Goal: Information Seeking & Learning: Learn about a topic

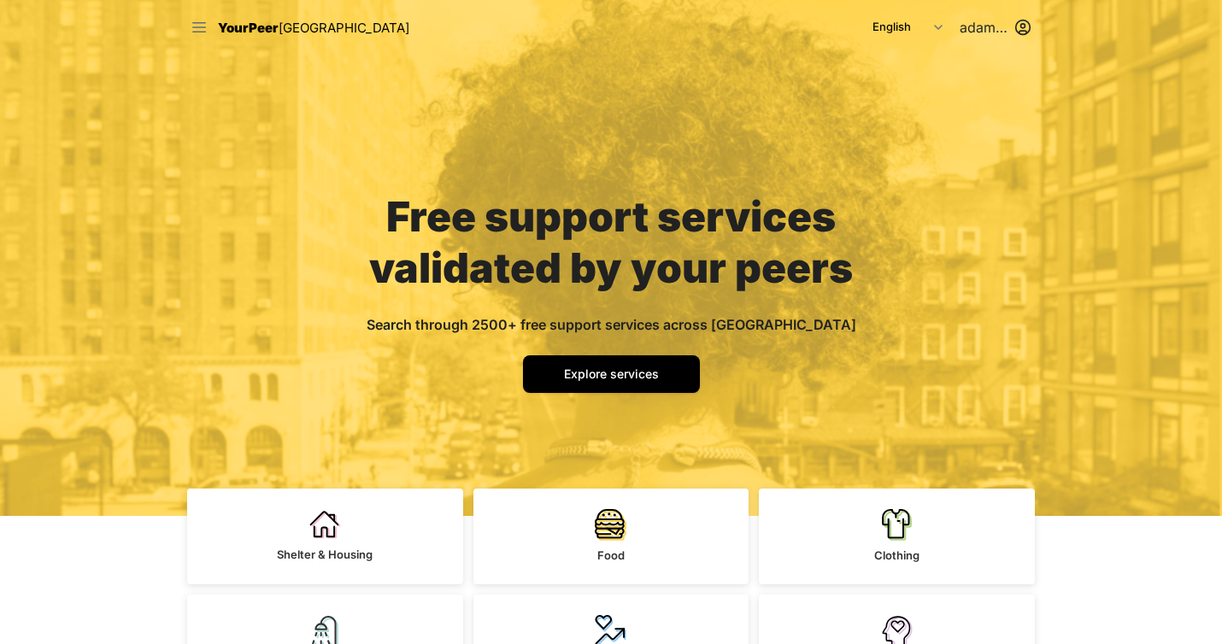
click at [207, 26] on icon at bounding box center [199, 27] width 17 height 17
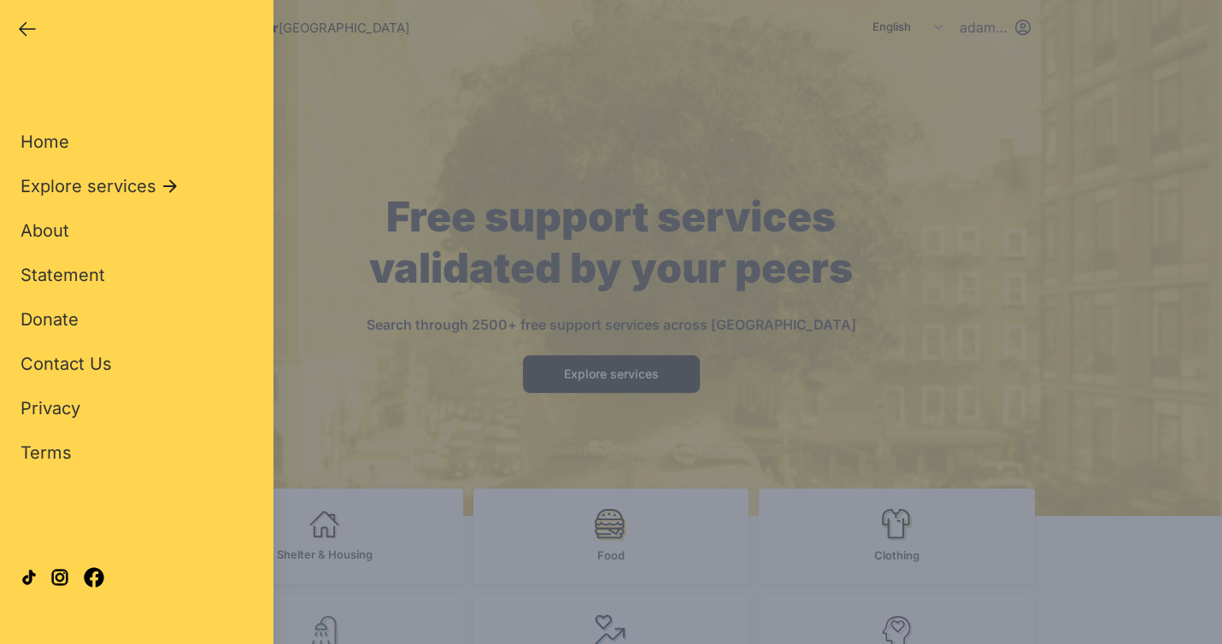
click at [23, 31] on icon "button" at bounding box center [27, 29] width 21 height 21
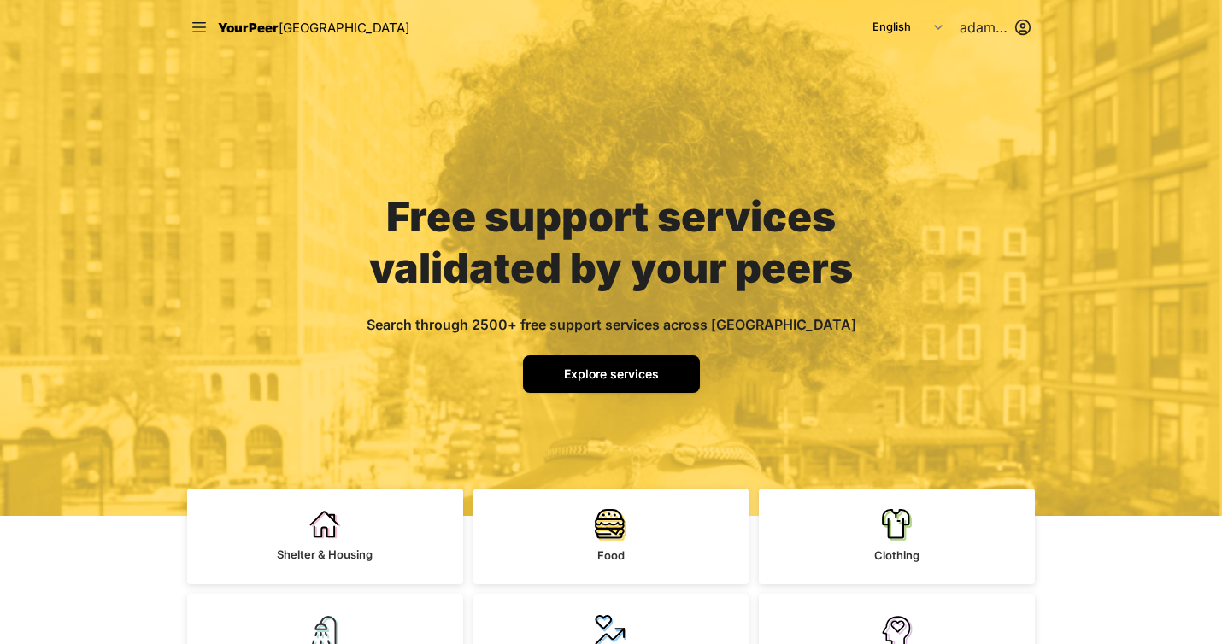
click at [608, 379] on span "Explore services" at bounding box center [611, 373] width 95 height 15
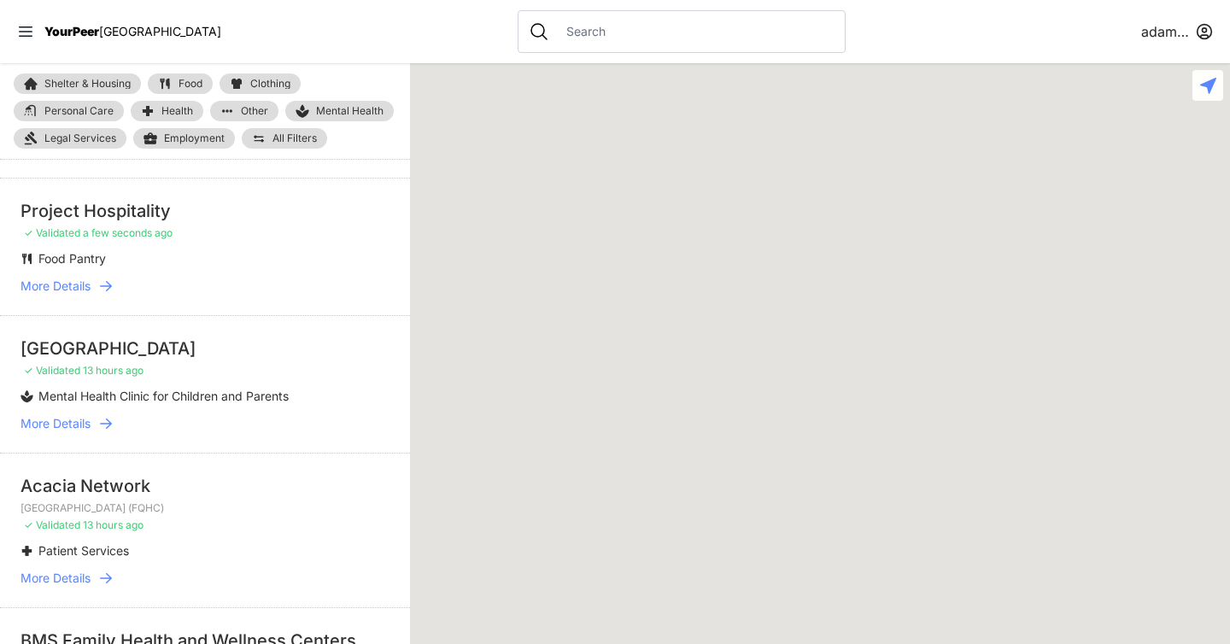
scroll to position [55, 0]
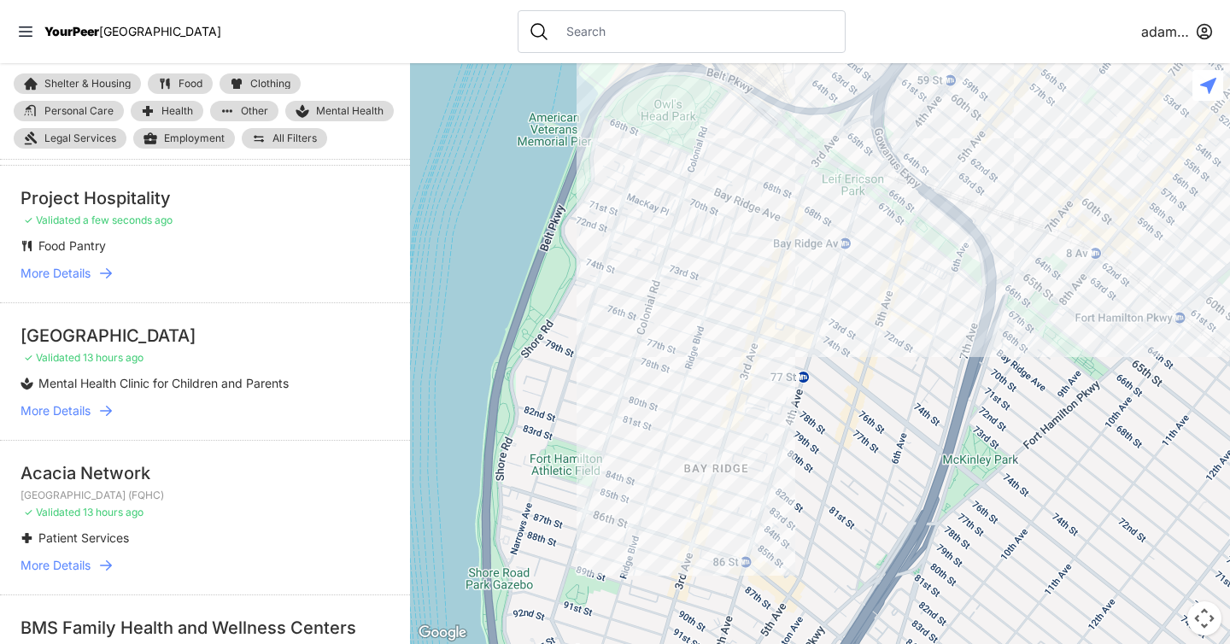
select select "nearby"
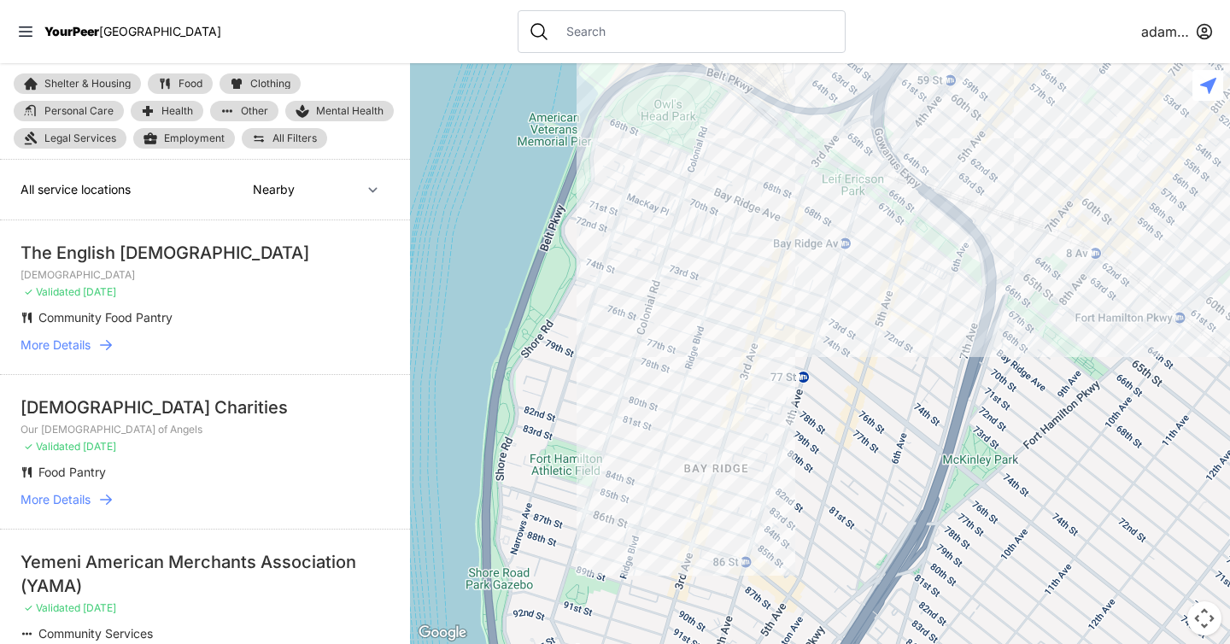
click at [565, 28] on input "text" at bounding box center [695, 31] width 279 height 17
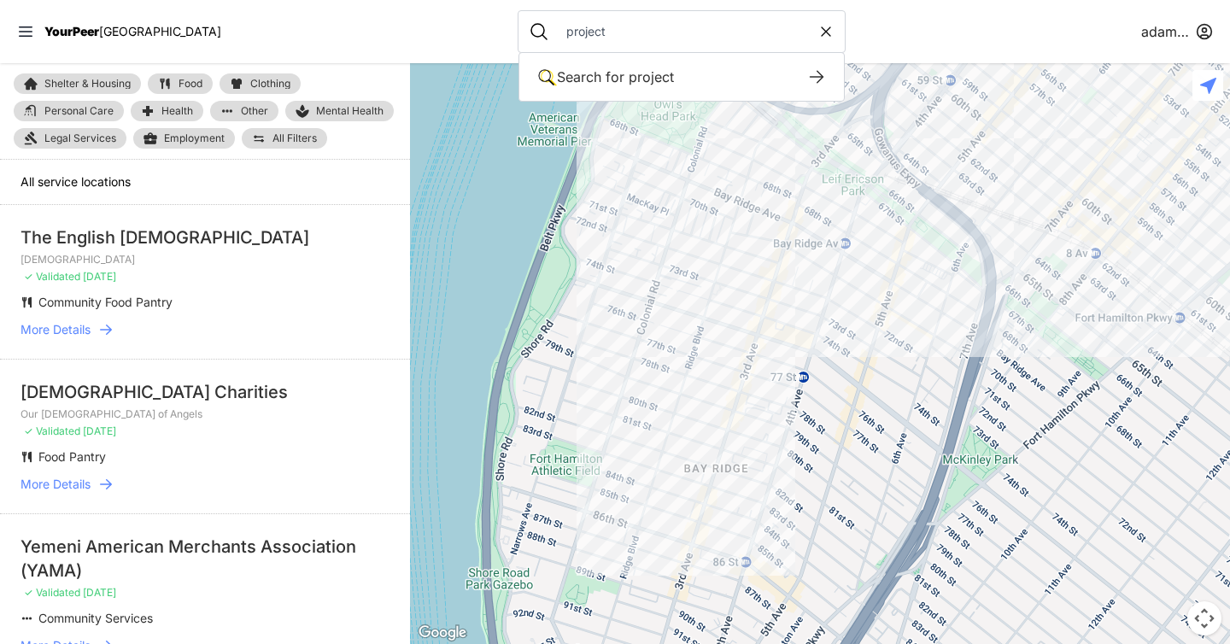
type input "project"
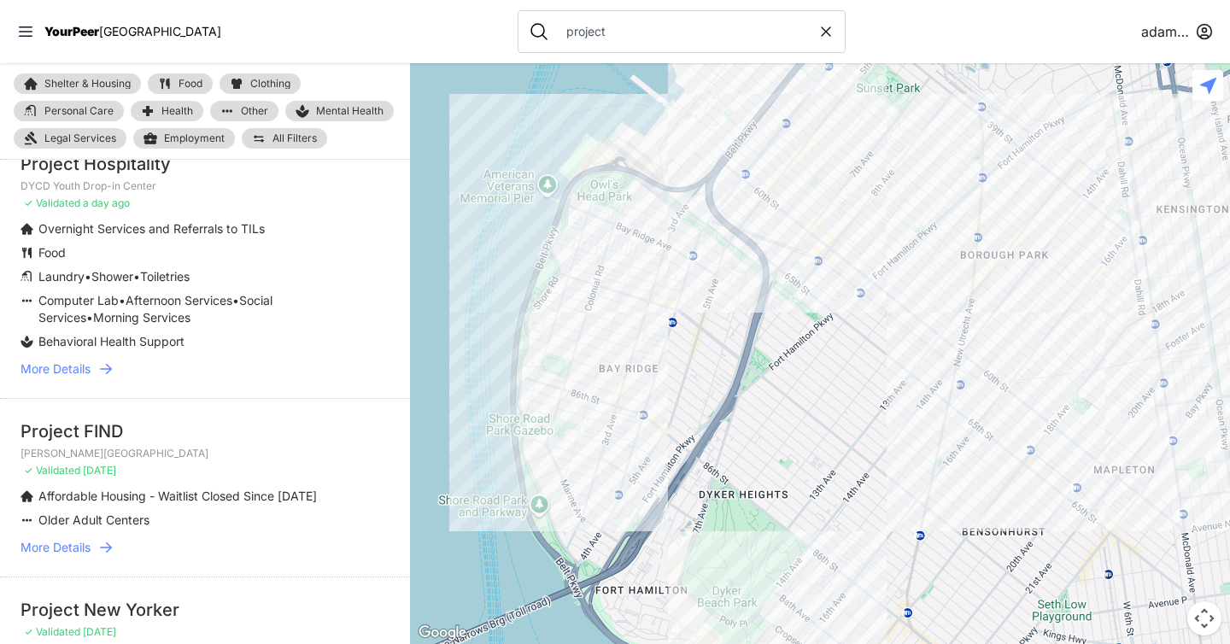
scroll to position [1331, 0]
click at [109, 370] on icon at bounding box center [105, 366] width 17 height 17
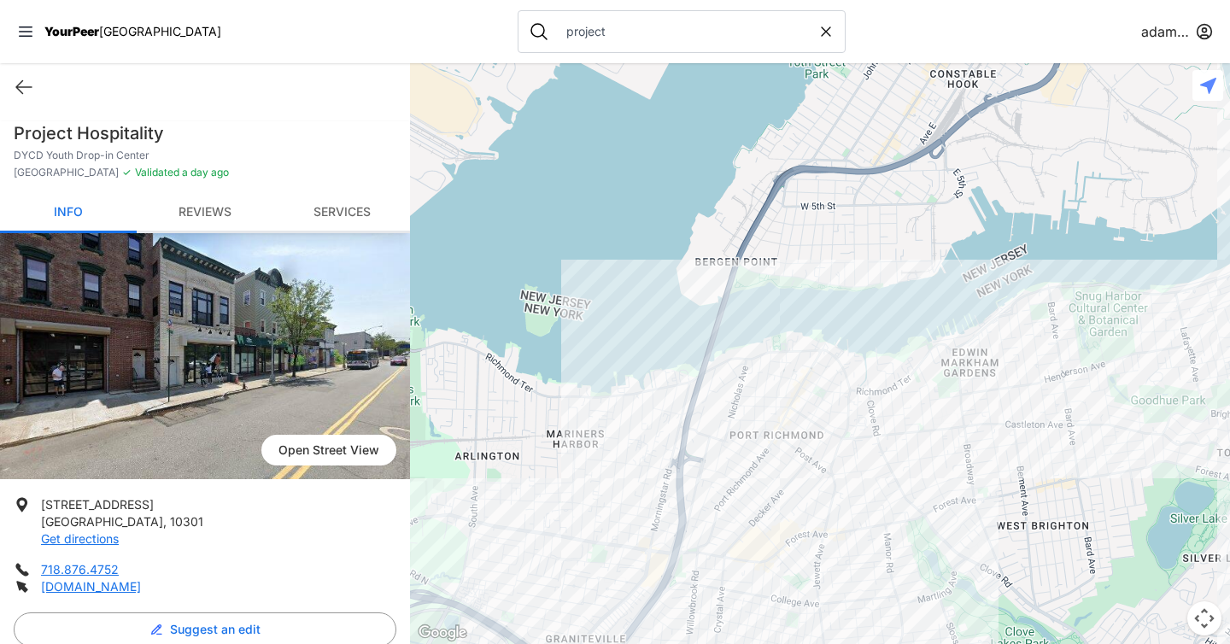
click at [204, 199] on link "Reviews" at bounding box center [205, 213] width 137 height 40
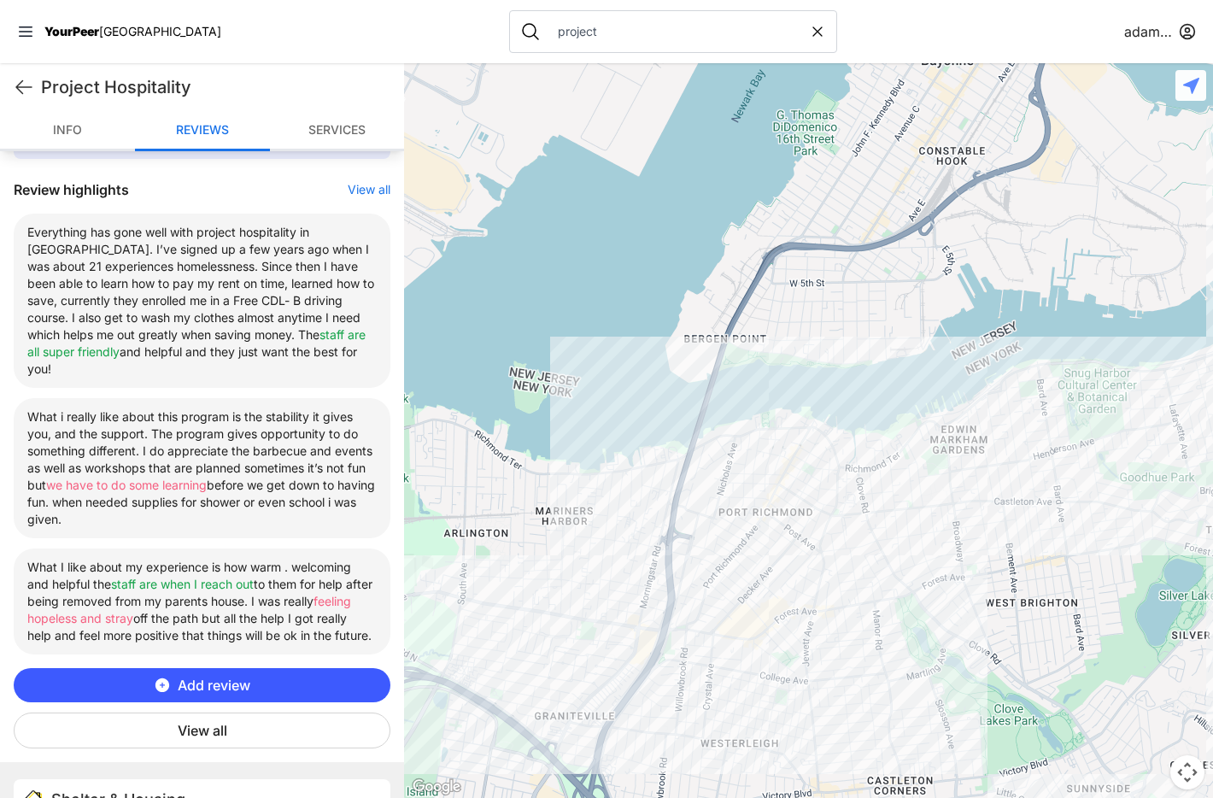
scroll to position [594, 0]
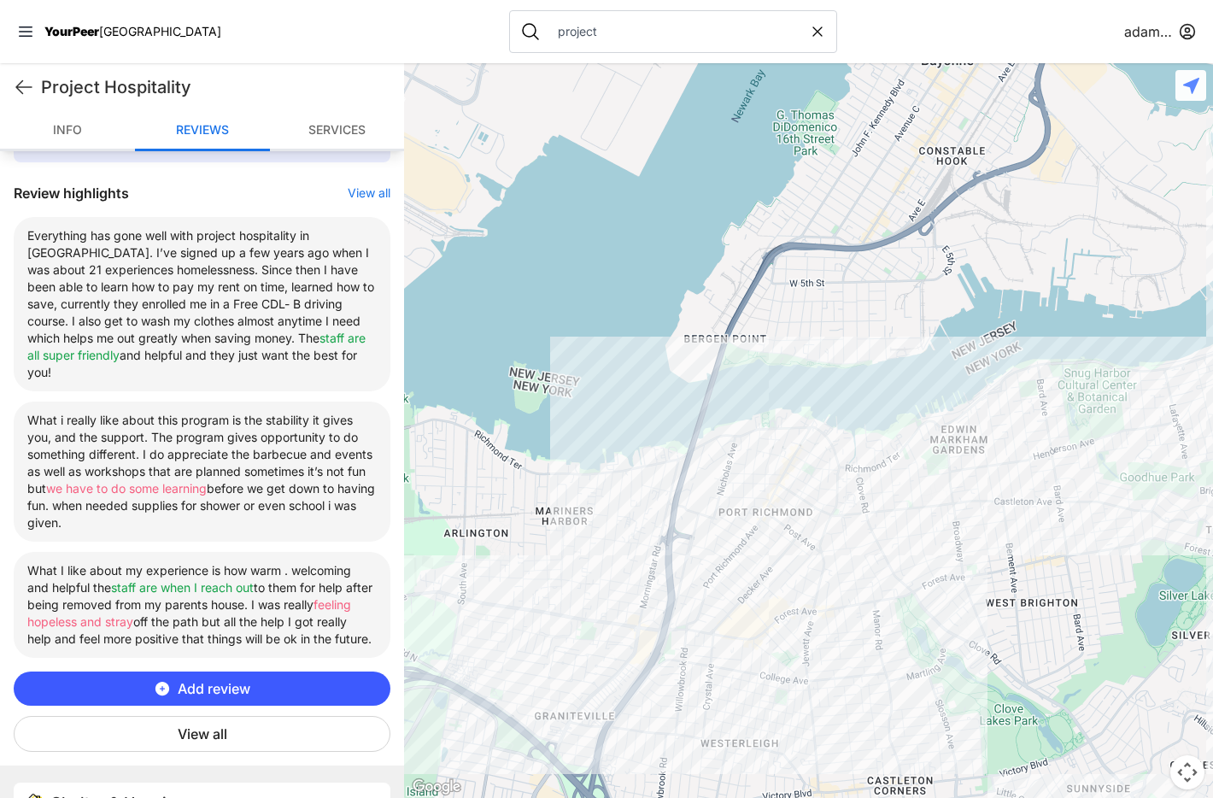
click at [210, 643] on button "View all" at bounding box center [202, 734] width 377 height 36
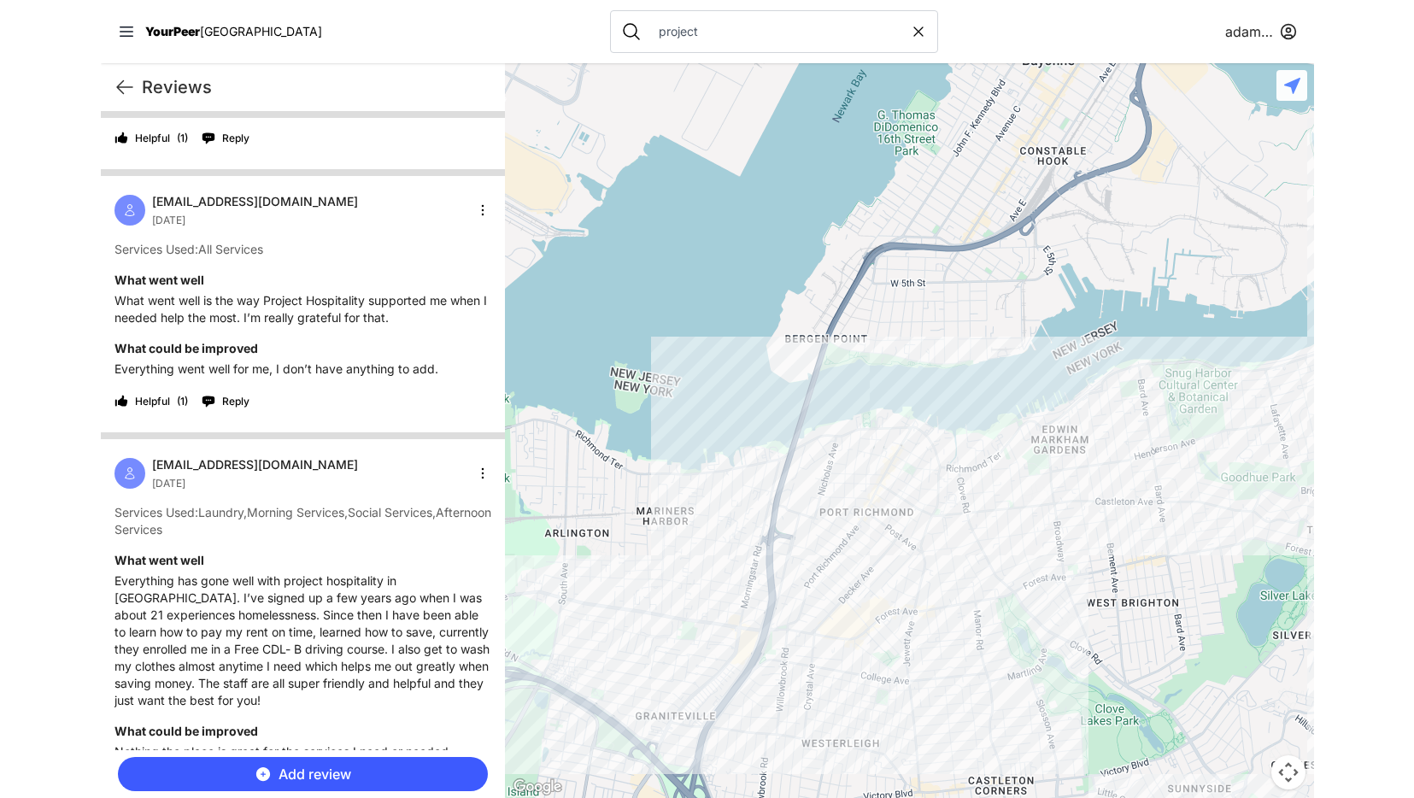
scroll to position [0, 0]
